Goal: Task Accomplishment & Management: Use online tool/utility

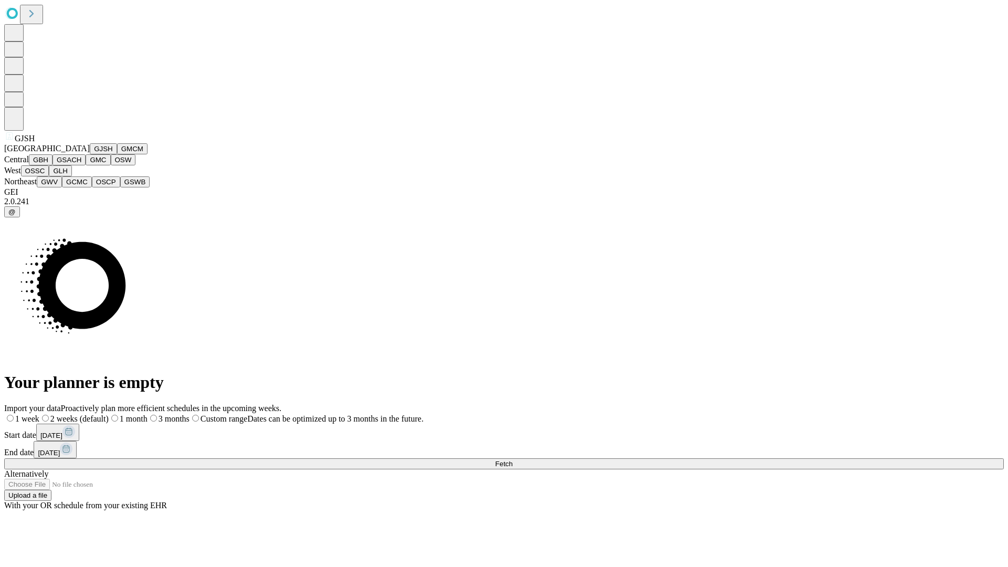
click at [90, 154] on button "GJSH" at bounding box center [103, 148] width 27 height 11
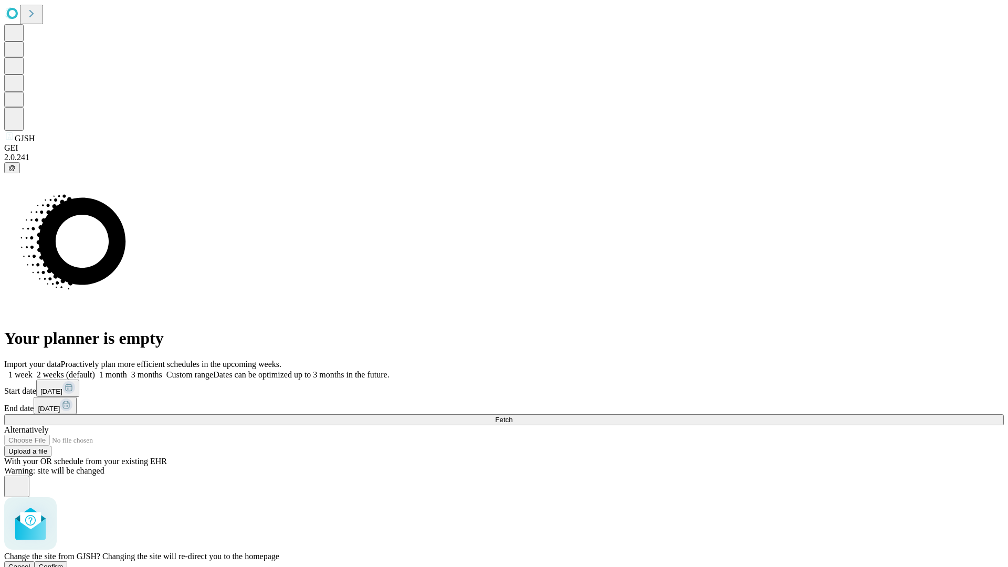
click at [64, 563] on span "Confirm" at bounding box center [51, 567] width 25 height 8
click at [95, 370] on label "2 weeks (default)" at bounding box center [64, 374] width 62 height 9
click at [513, 416] on span "Fetch" at bounding box center [503, 420] width 17 height 8
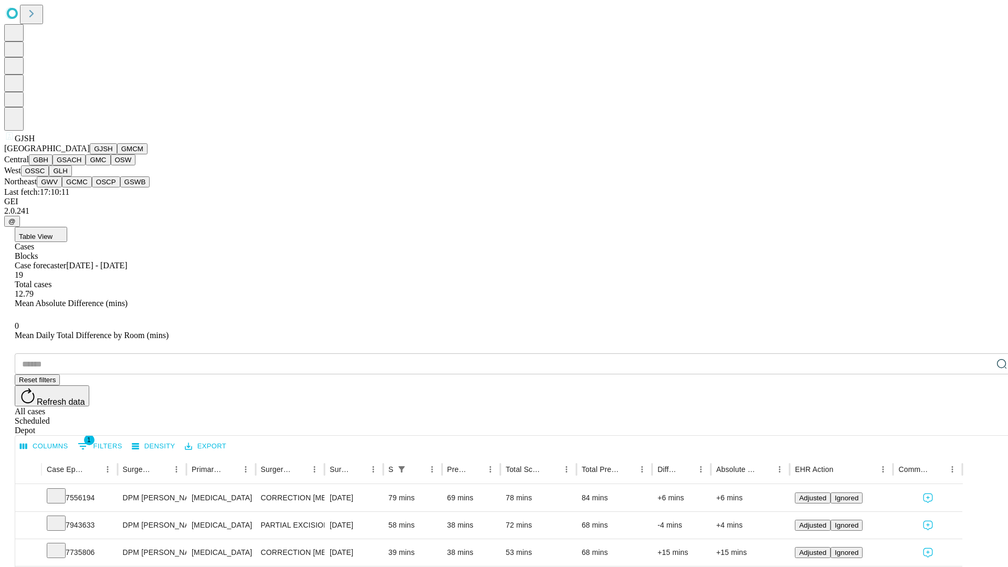
click at [117, 154] on button "GMCM" at bounding box center [132, 148] width 30 height 11
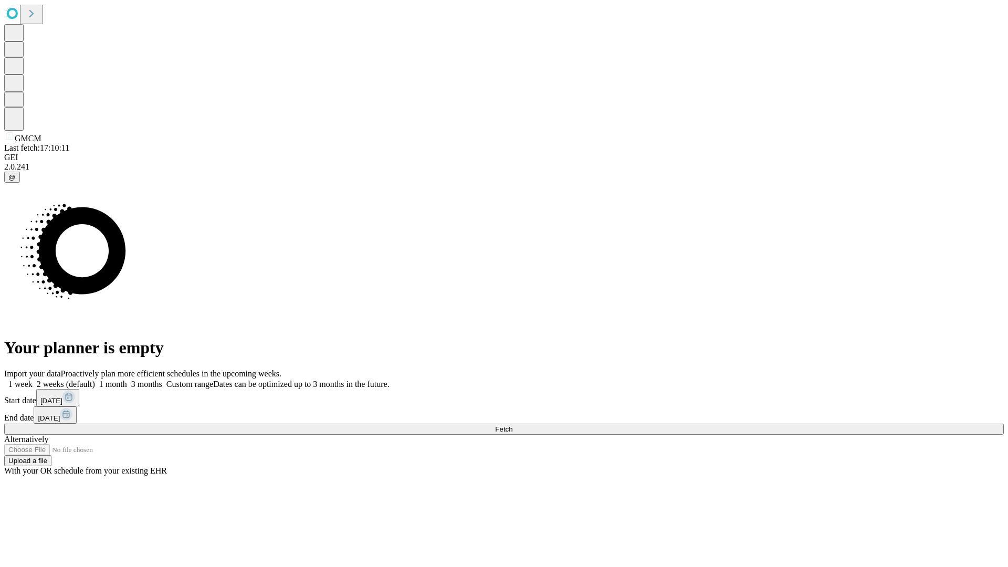
click at [95, 380] on label "2 weeks (default)" at bounding box center [64, 384] width 62 height 9
click at [513, 425] on span "Fetch" at bounding box center [503, 429] width 17 height 8
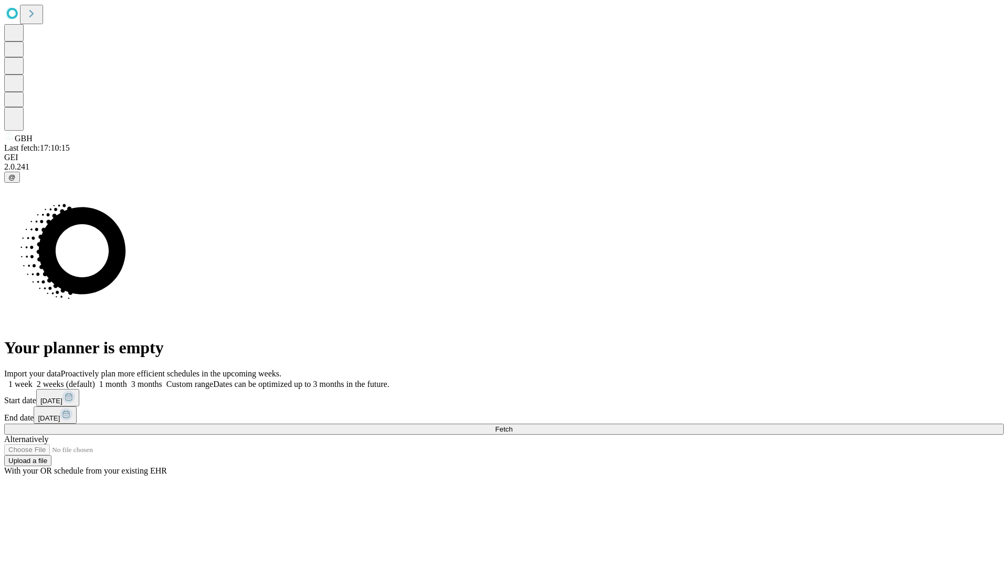
click at [95, 380] on label "2 weeks (default)" at bounding box center [64, 384] width 62 height 9
click at [513, 425] on span "Fetch" at bounding box center [503, 429] width 17 height 8
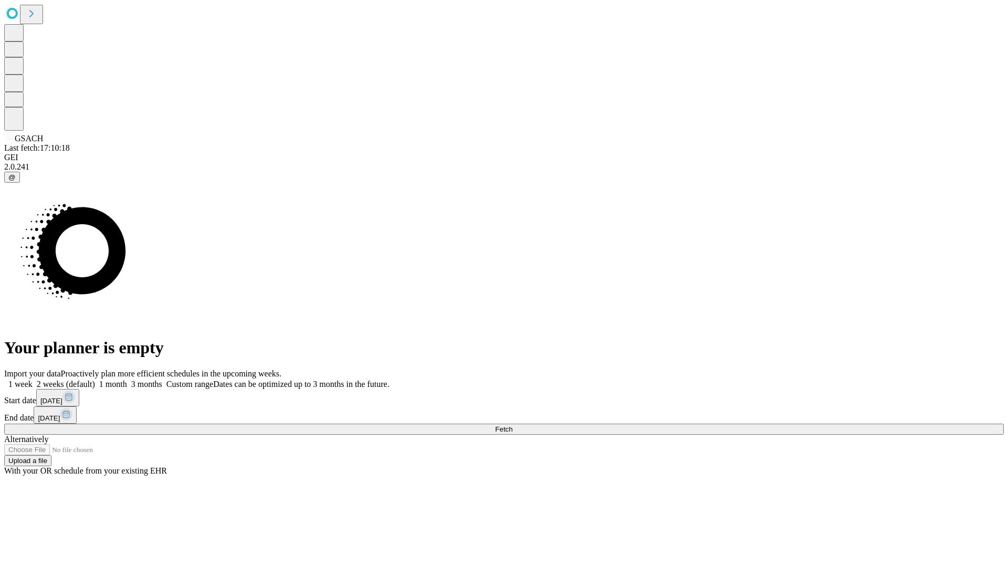
click at [95, 380] on label "2 weeks (default)" at bounding box center [64, 384] width 62 height 9
click at [513, 425] on span "Fetch" at bounding box center [503, 429] width 17 height 8
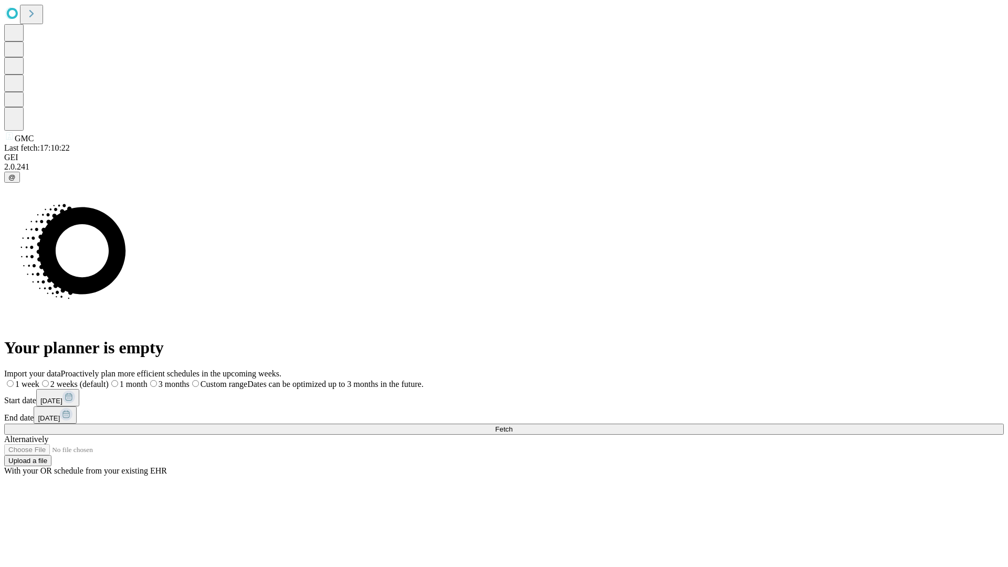
click at [109, 380] on label "2 weeks (default)" at bounding box center [73, 384] width 69 height 9
click at [513, 425] on span "Fetch" at bounding box center [503, 429] width 17 height 8
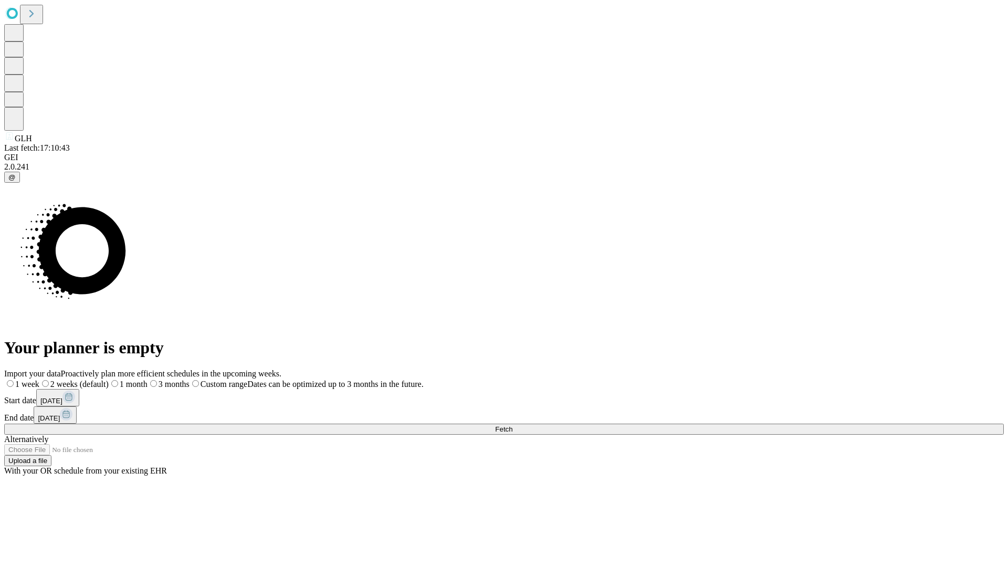
click at [109, 380] on label "2 weeks (default)" at bounding box center [73, 384] width 69 height 9
click at [513, 425] on span "Fetch" at bounding box center [503, 429] width 17 height 8
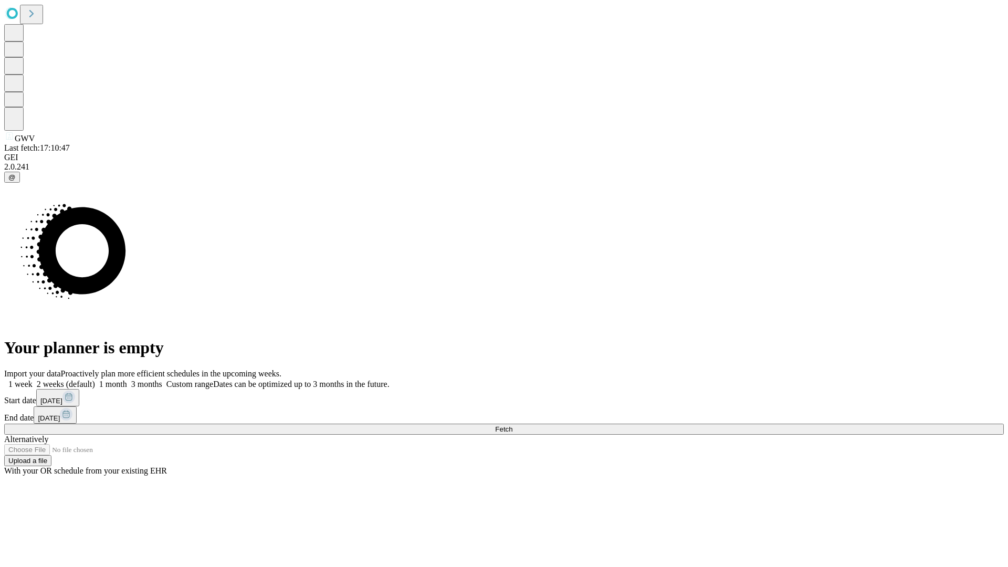
click at [95, 380] on label "2 weeks (default)" at bounding box center [64, 384] width 62 height 9
click at [513, 425] on span "Fetch" at bounding box center [503, 429] width 17 height 8
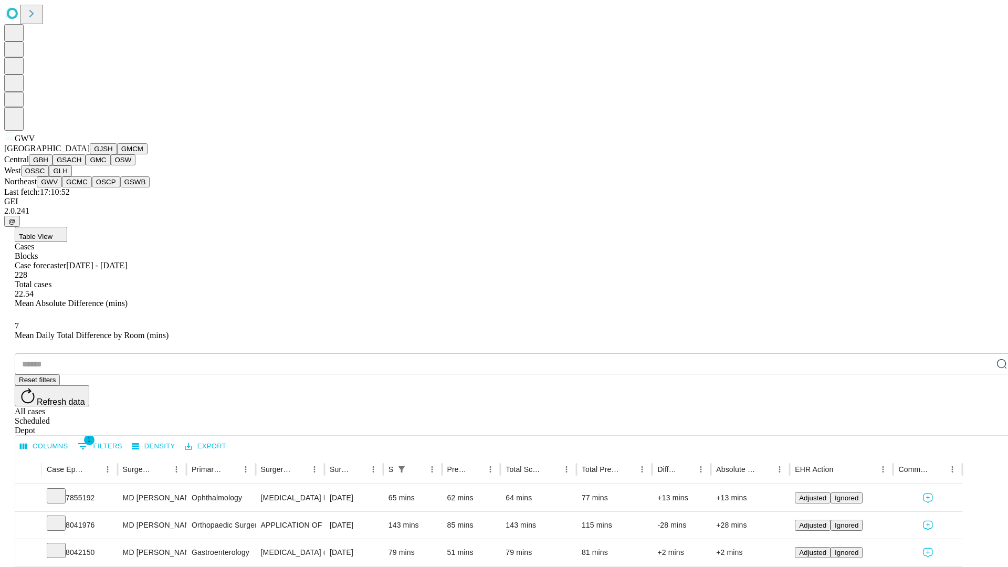
click at [81, 187] on button "GCMC" at bounding box center [77, 181] width 30 height 11
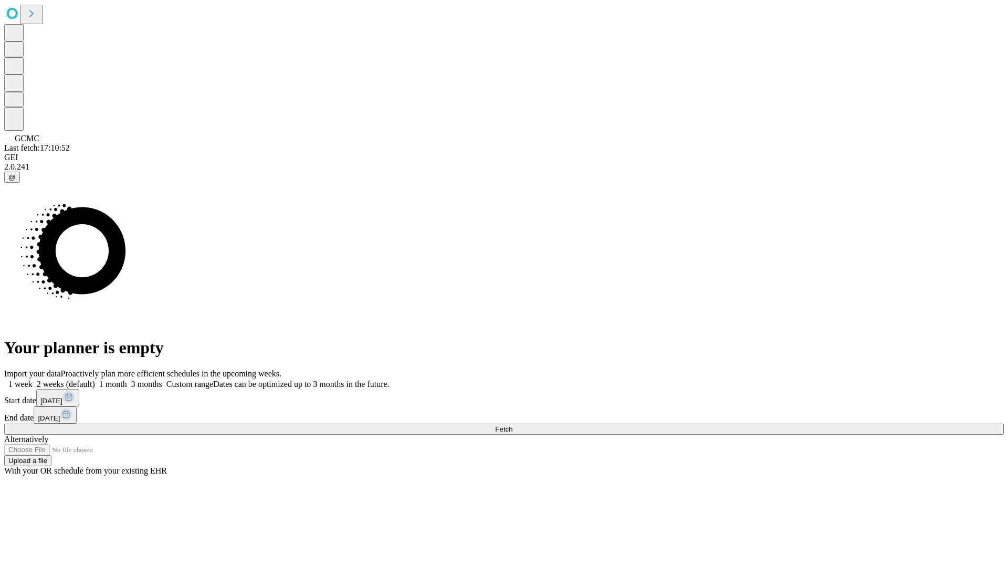
click at [95, 380] on label "2 weeks (default)" at bounding box center [64, 384] width 62 height 9
click at [513, 425] on span "Fetch" at bounding box center [503, 429] width 17 height 8
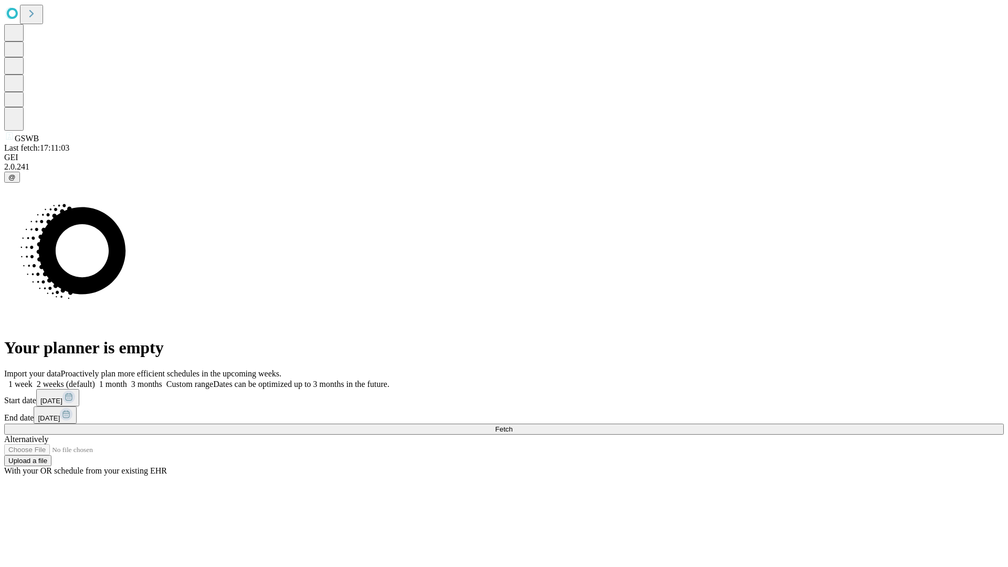
click at [95, 380] on label "2 weeks (default)" at bounding box center [64, 384] width 62 height 9
click at [513, 425] on span "Fetch" at bounding box center [503, 429] width 17 height 8
